Goal: Navigation & Orientation: Find specific page/section

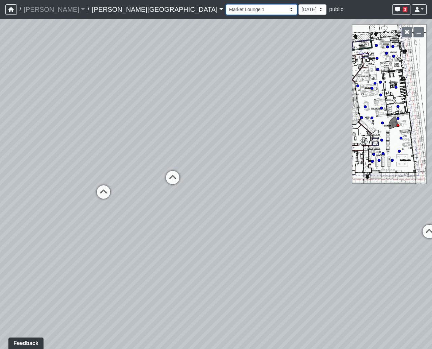
click at [226, 8] on select "Hallway Hospitality Bar Package Room Package Room Entry Pool Courtyard Entry 1 …" at bounding box center [261, 9] width 71 height 10
click at [226, 4] on select "Hallway Hospitality Bar Package Room Package Room Entry Pool Courtyard Entry 1 …" at bounding box center [261, 9] width 71 height 10
drag, startPoint x: 201, startPoint y: 173, endPoint x: 274, endPoint y: 2, distance: 185.8
click at [275, 2] on div "/ [PERSON_NAME] Loading... / [PERSON_NAME][GEOGRAPHIC_DATA] [PERSON_NAME][GEOGR…" at bounding box center [216, 174] width 432 height 349
drag, startPoint x: 222, startPoint y: 198, endPoint x: 203, endPoint y: 92, distance: 108.2
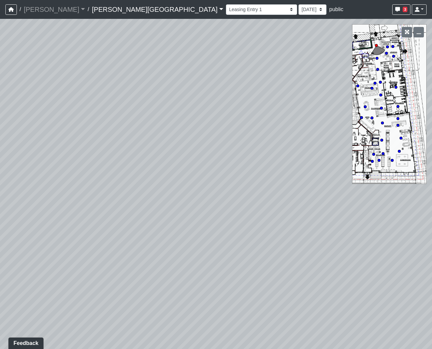
click at [203, 92] on div "Loading... Coffee Bar Loading... [GEOGRAPHIC_DATA] Loading... Leasing Entry 1 L…" at bounding box center [216, 184] width 432 height 330
drag, startPoint x: 99, startPoint y: 195, endPoint x: 83, endPoint y: 308, distance: 113.6
click at [83, 308] on div "Loading... Coffee Bar Loading... [GEOGRAPHIC_DATA] Loading... Leasing Entry 1 L…" at bounding box center [216, 184] width 432 height 330
drag, startPoint x: 95, startPoint y: 194, endPoint x: 361, endPoint y: 197, distance: 266.2
click at [361, 196] on div "Loading... Coffee Bar Loading... [GEOGRAPHIC_DATA] Loading... Leasing Entry 1 L…" at bounding box center [216, 184] width 432 height 330
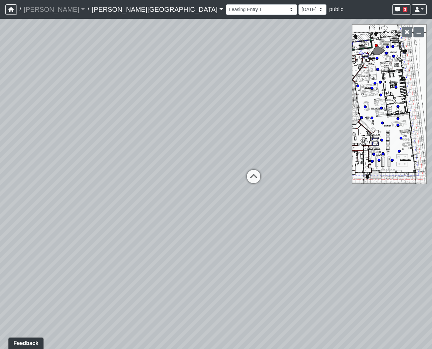
drag, startPoint x: 280, startPoint y: 136, endPoint x: 15, endPoint y: 188, distance: 270.4
click at [15, 188] on div "Loading... Coffee Bar Loading... [GEOGRAPHIC_DATA] Loading... Leasing Entry 1 L…" at bounding box center [216, 184] width 432 height 330
click at [255, 181] on icon at bounding box center [253, 180] width 20 height 20
click at [238, 187] on icon at bounding box center [245, 193] width 20 height 20
click at [237, 179] on icon at bounding box center [240, 180] width 20 height 20
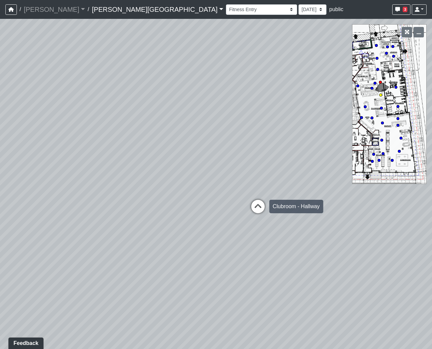
click at [260, 202] on icon at bounding box center [258, 210] width 20 height 20
select select "8q9YC6QBXw8oFapXUtbMKw"
drag, startPoint x: 293, startPoint y: 195, endPoint x: 162, endPoint y: 234, distance: 136.7
click at [162, 234] on div "Loading... Coffee Bar Loading... [GEOGRAPHIC_DATA] Loading... Leasing Entry 1 L…" at bounding box center [216, 184] width 432 height 330
